Goal: Information Seeking & Learning: Learn about a topic

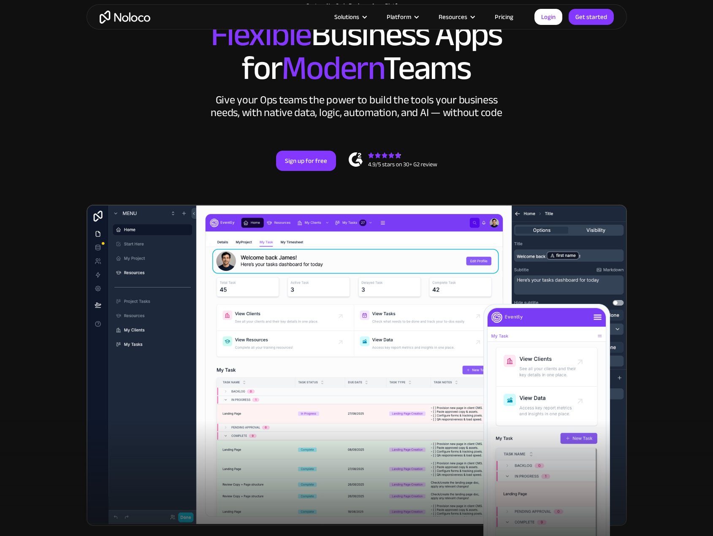
scroll to position [56, 0]
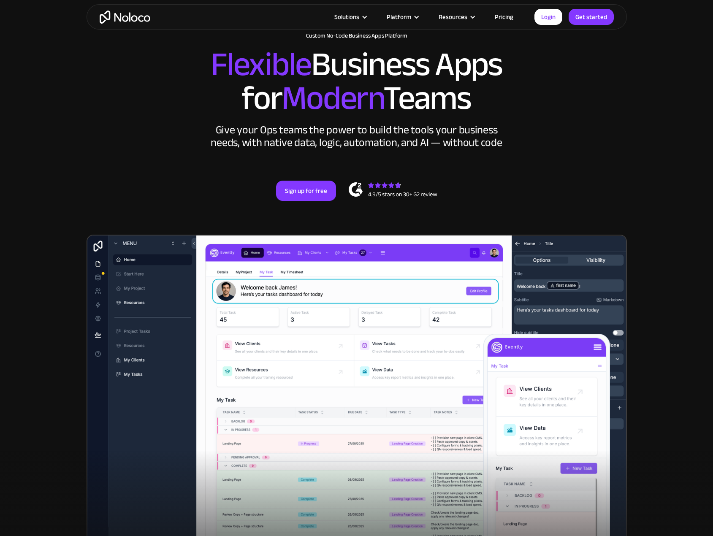
click at [510, 16] on link "Pricing" at bounding box center [504, 16] width 40 height 11
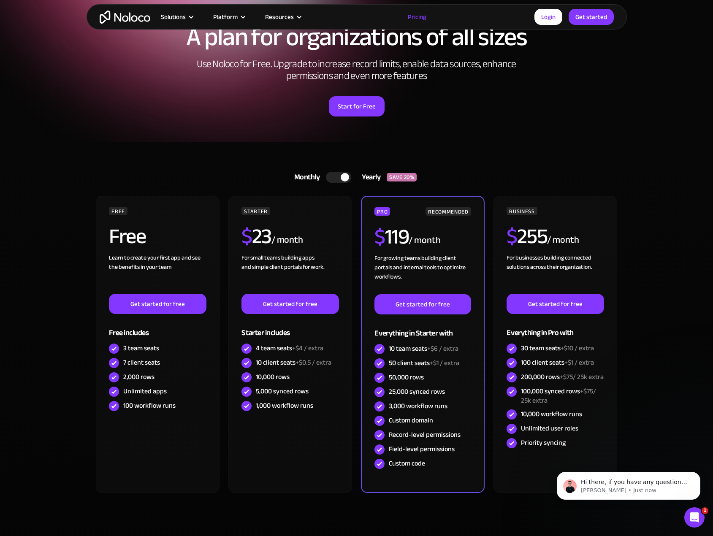
scroll to position [71, 0]
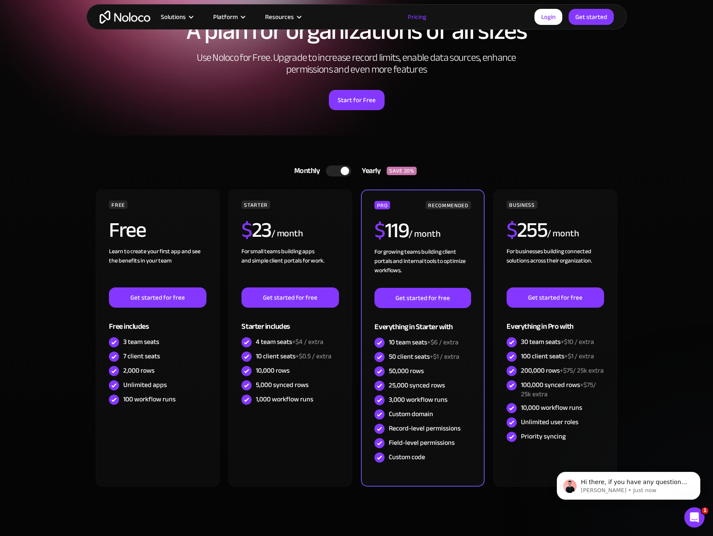
click at [419, 17] on link "Pricing" at bounding box center [417, 16] width 40 height 11
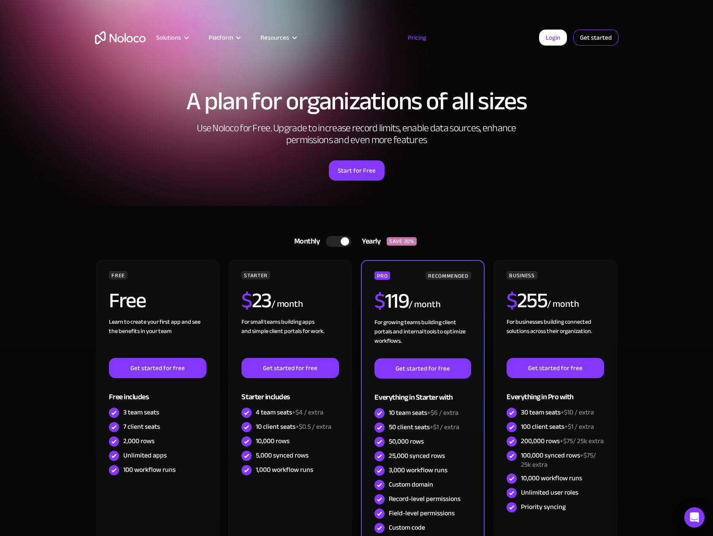
click at [598, 38] on link "Get started" at bounding box center [595, 38] width 45 height 16
click at [558, 40] on link "Login" at bounding box center [553, 38] width 28 height 16
